Goal: Task Accomplishment & Management: Manage account settings

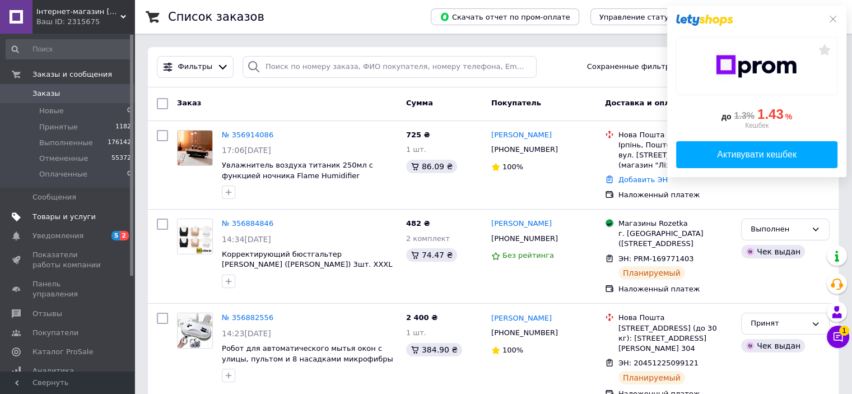
click at [60, 212] on span "Товары и услуги" at bounding box center [63, 217] width 63 height 10
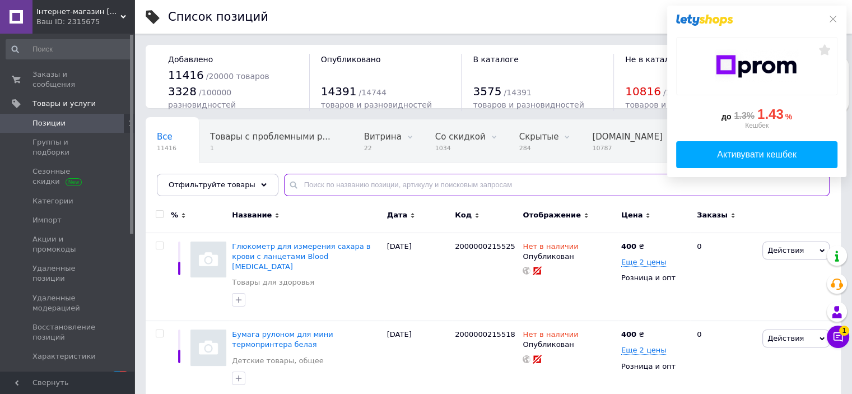
click at [367, 179] on input "text" at bounding box center [556, 185] width 545 height 22
paste input "DT-6507"
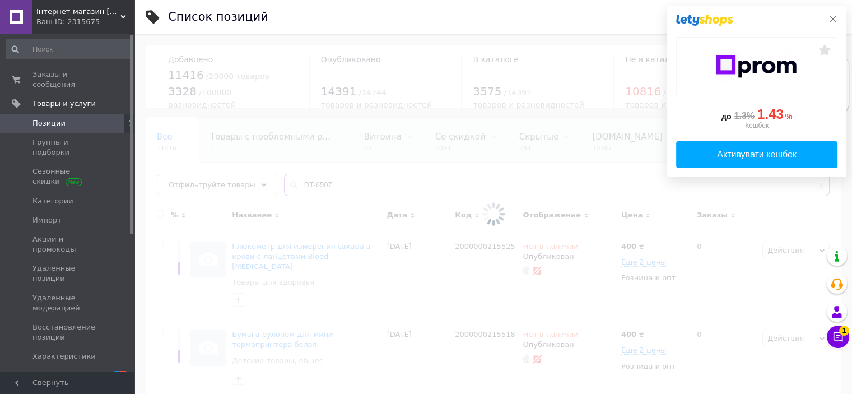
type input "DT-6507"
click at [833, 18] on icon at bounding box center [832, 19] width 7 height 7
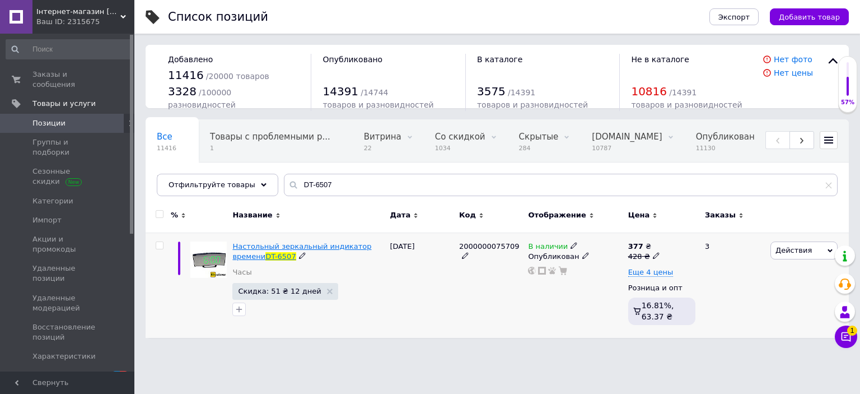
click at [371, 248] on span "Настольный зеркальный индикатор времени" at bounding box center [301, 251] width 139 height 18
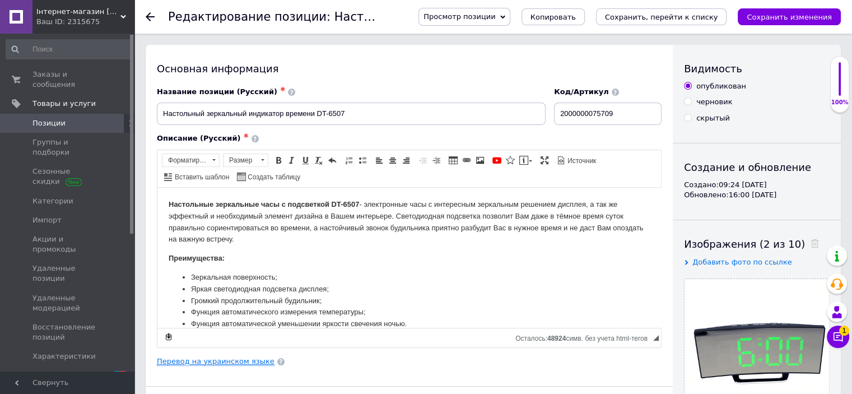
click at [244, 360] on link "Перевод на украинском языке" at bounding box center [216, 361] width 118 height 9
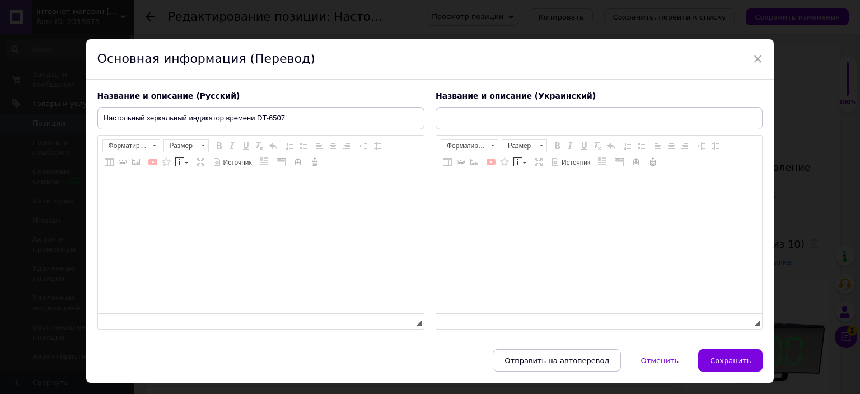
type input "Настільний індикатор часу дзеркальний DT-6507"
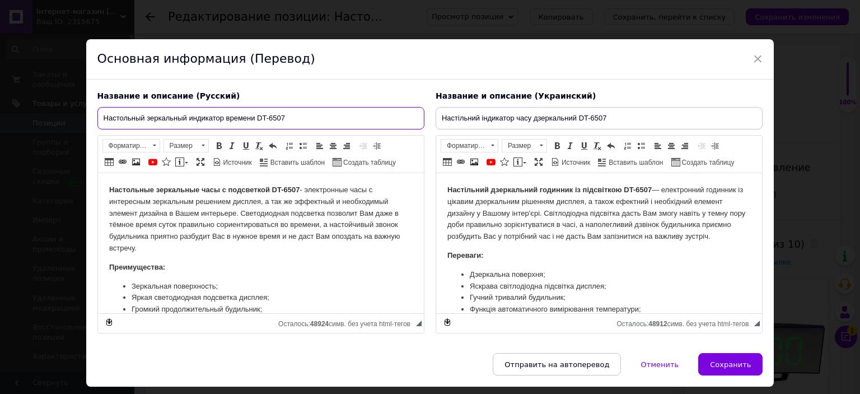
click at [304, 127] on input "Настольный зеркальный индикатор времени DT-6507" at bounding box center [260, 118] width 327 height 22
paste input "зеркальные часы с подсветкой"
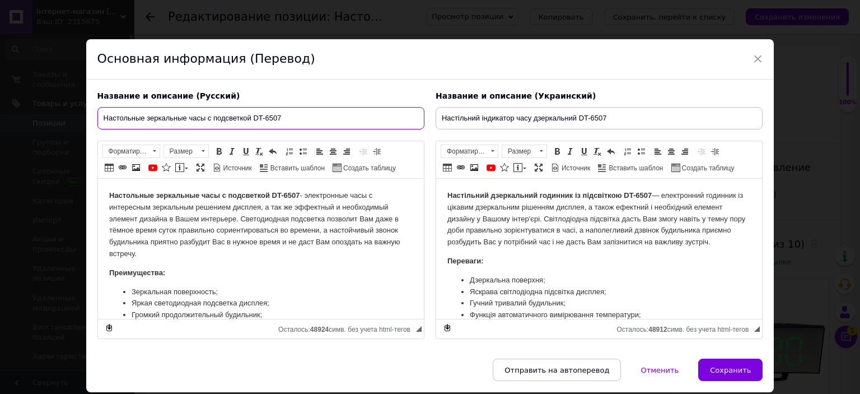
type input "Настольные зеркальные часы с подсветкой DT-6507"
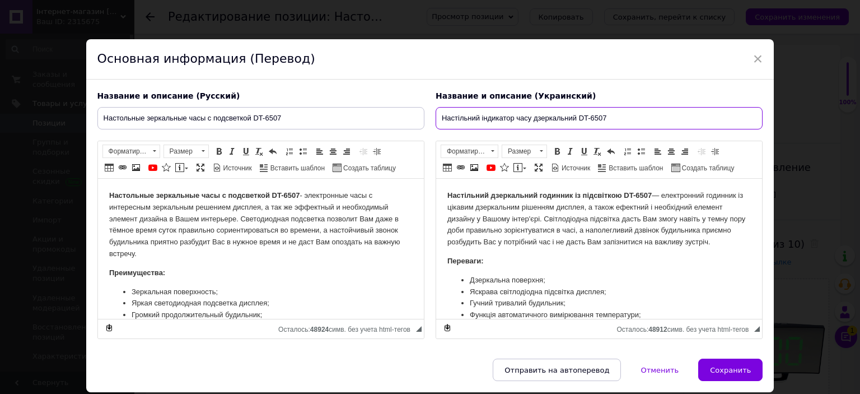
click at [455, 122] on input "Настільний індикатор часу дзеркальний DT-6507" at bounding box center [599, 118] width 327 height 22
paste input "дзеркальний годинник з підсвічуванням"
type input "Настільний дзеркальний годинник з підсвічуванням DT-6507"
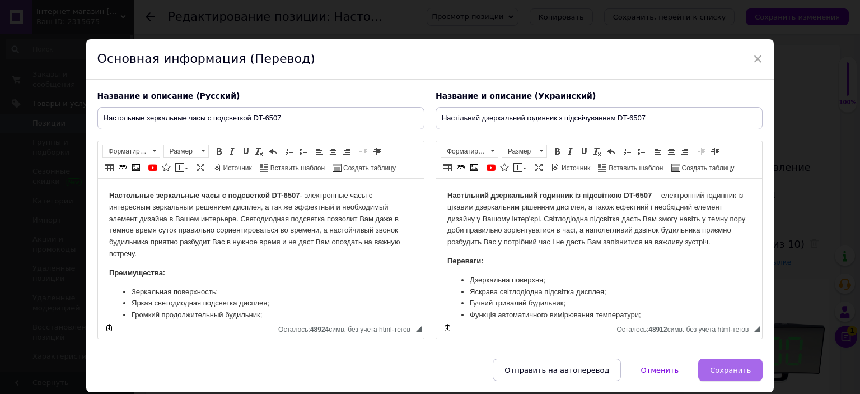
click at [721, 371] on span "Сохранить" at bounding box center [730, 370] width 41 height 8
type input "Настольные зеркальные часы с подсветкой DT-6507"
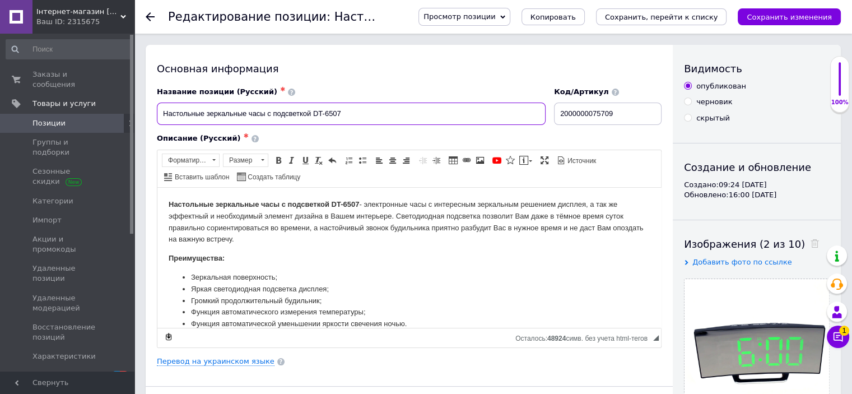
click at [407, 118] on input "Настольные зеркальные часы с подсветкой DT-6507" at bounding box center [351, 113] width 389 height 22
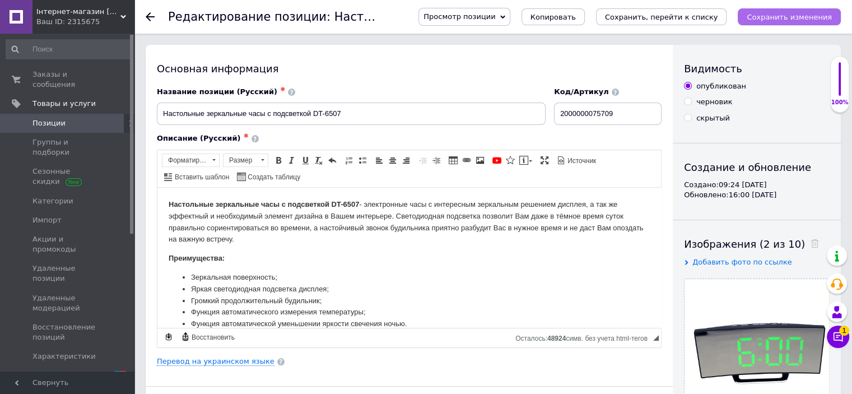
click at [784, 17] on icon "Сохранить изменения" at bounding box center [788, 17] width 85 height 8
click at [818, 16] on icon "Сохранить изменения" at bounding box center [788, 17] width 85 height 8
